Goal: Task Accomplishment & Management: Manage account settings

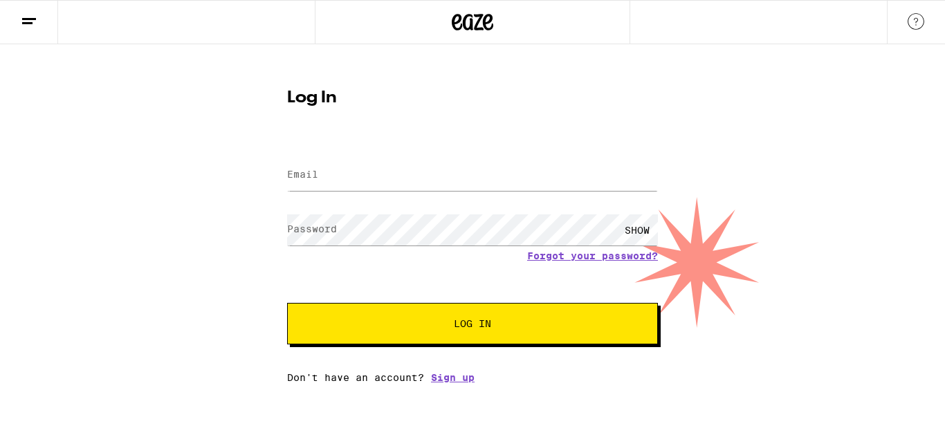
type input "[EMAIL_ADDRESS][DOMAIN_NAME]"
click at [341, 188] on input "Email" at bounding box center [472, 175] width 371 height 31
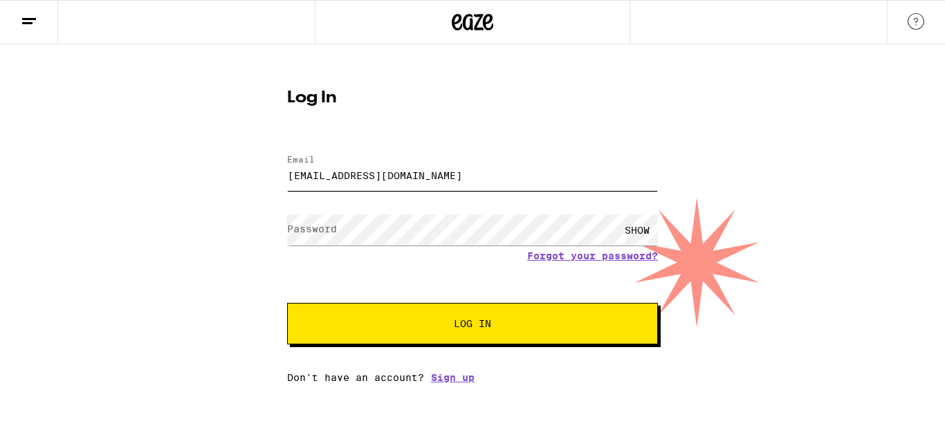
click at [332, 177] on input "[EMAIL_ADDRESS][DOMAIN_NAME]" at bounding box center [472, 175] width 371 height 31
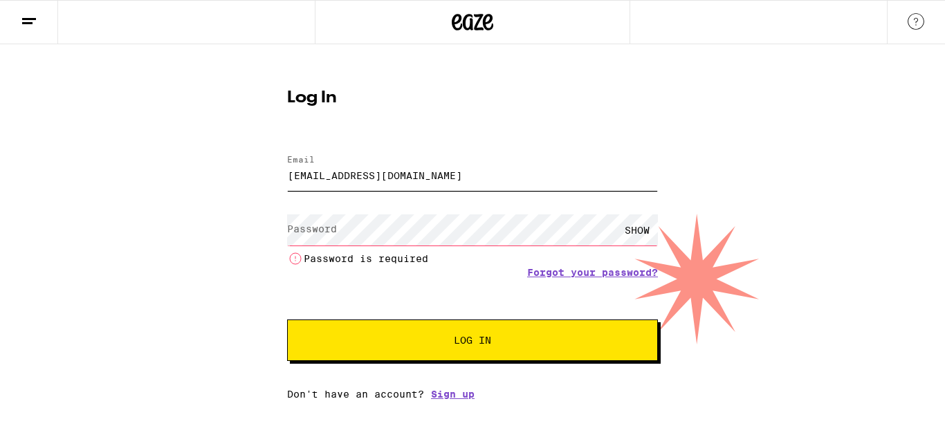
type input "[EMAIL_ADDRESS][DOMAIN_NAME]"
click at [291, 233] on label "Password" at bounding box center [312, 229] width 50 height 11
